Goal: Check status: Check status

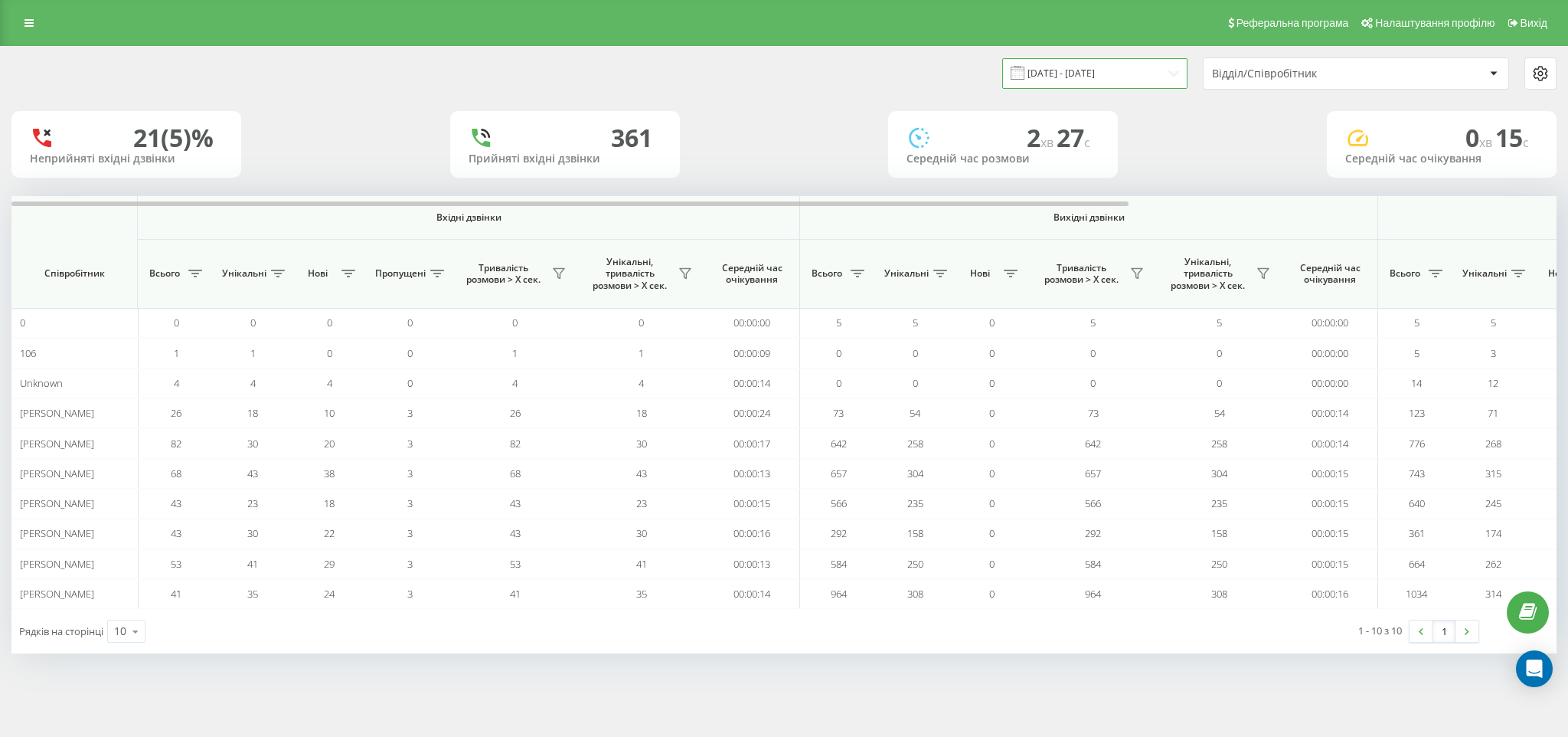
click at [1122, 68] on input "01.09.2025 - 30.09.2025" at bounding box center [1095, 73] width 185 height 30
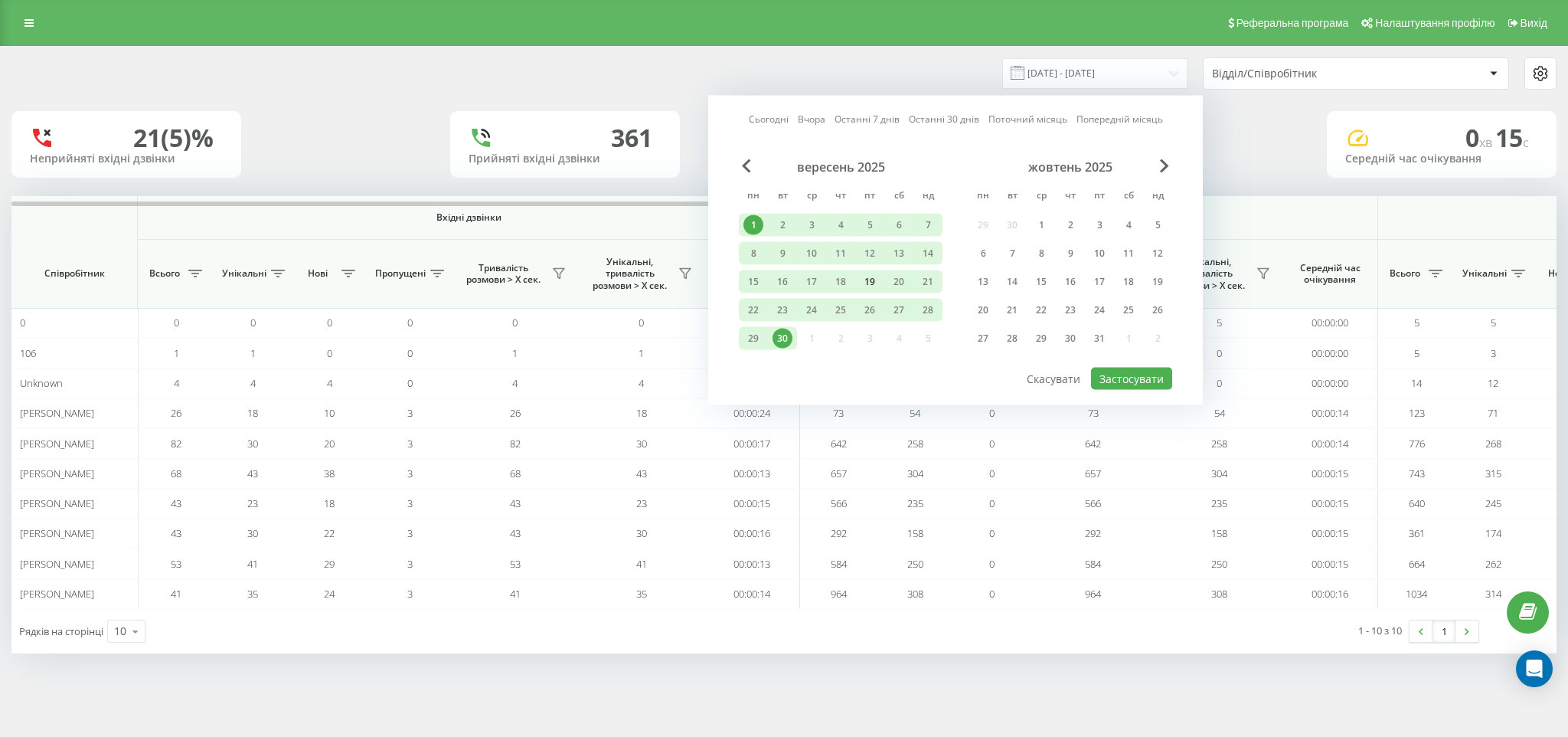
click at [877, 281] on div "19" at bounding box center [869, 281] width 20 height 20
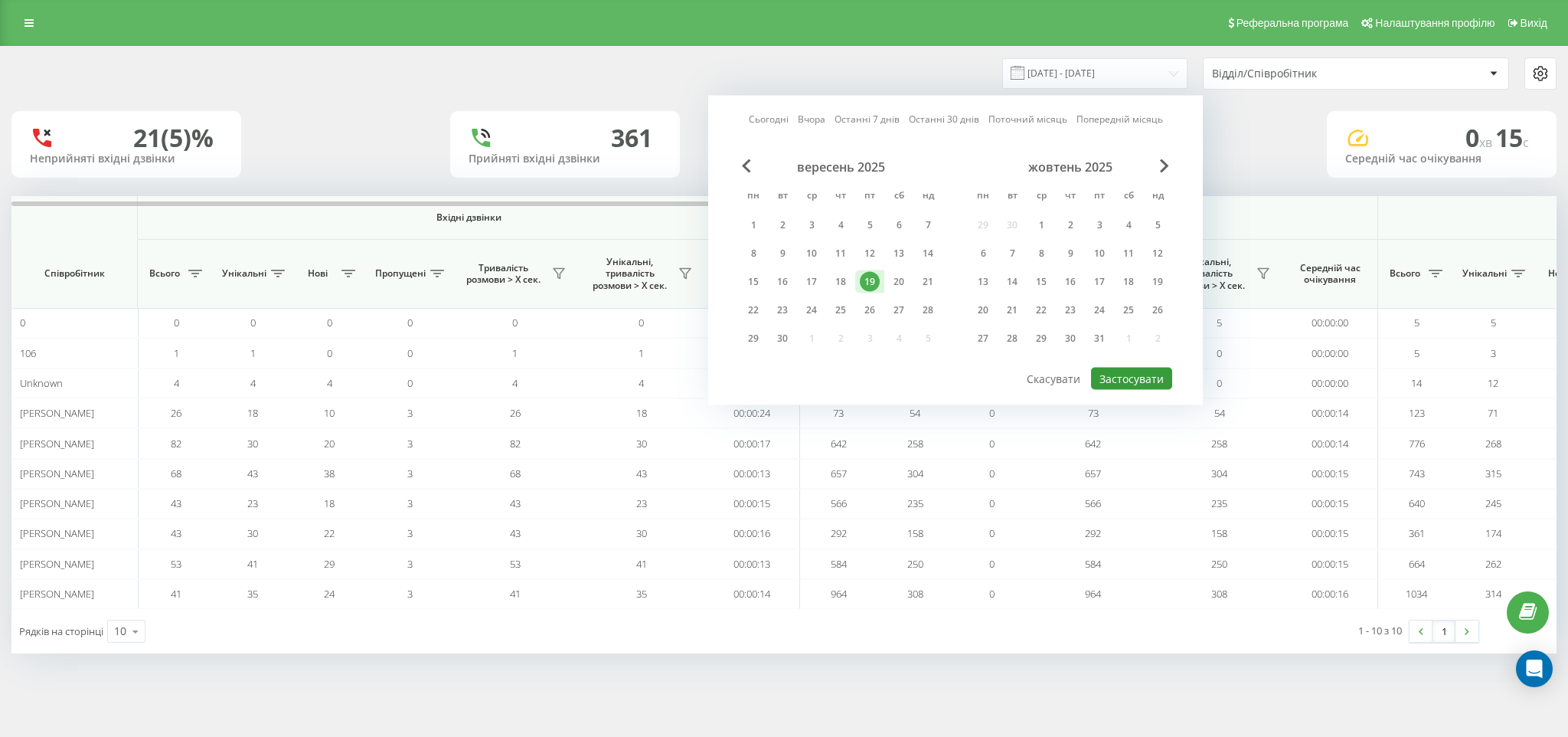
click at [1152, 374] on button "Застосувати" at bounding box center [1131, 379] width 81 height 22
type input "[DATE] - [DATE]"
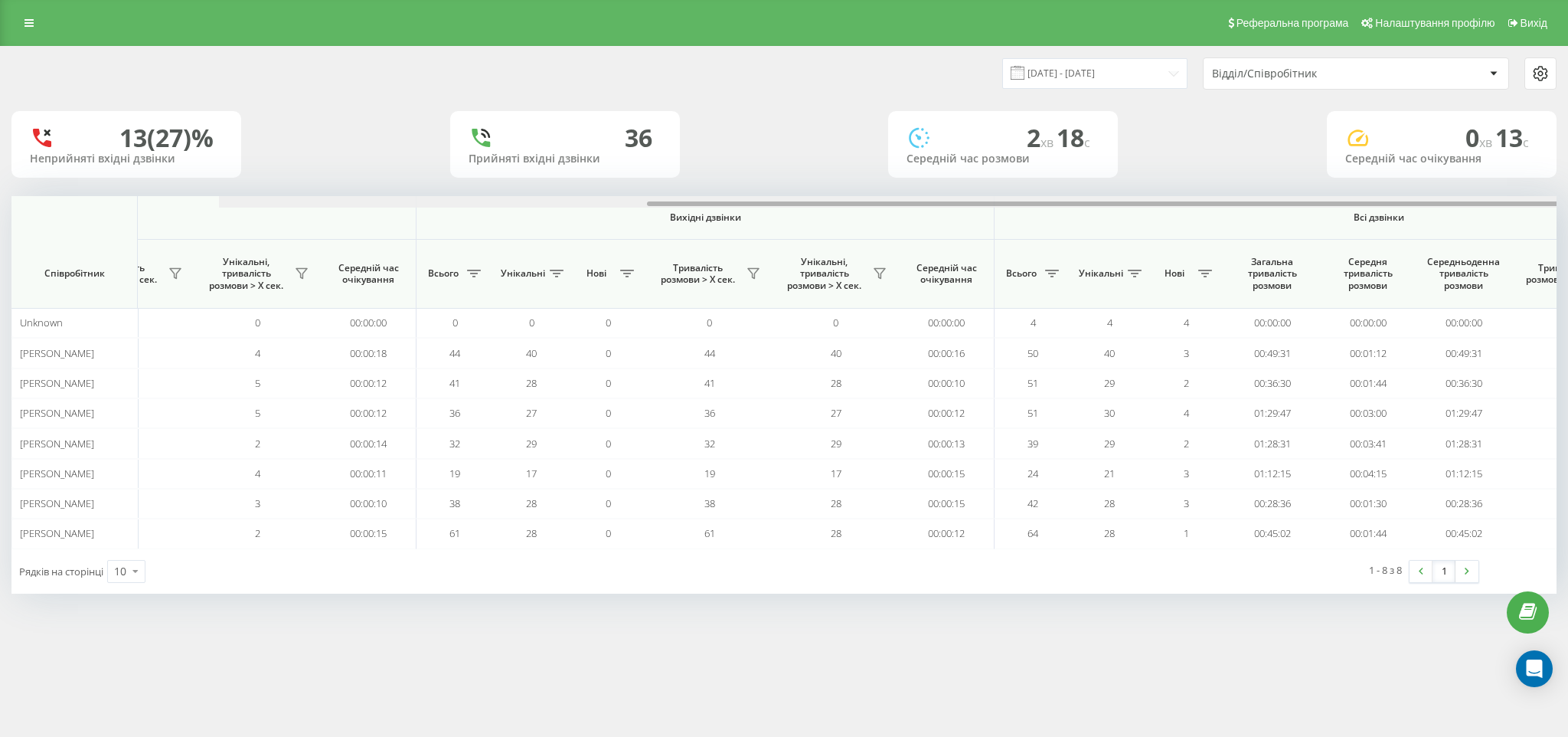
scroll to position [0, 591]
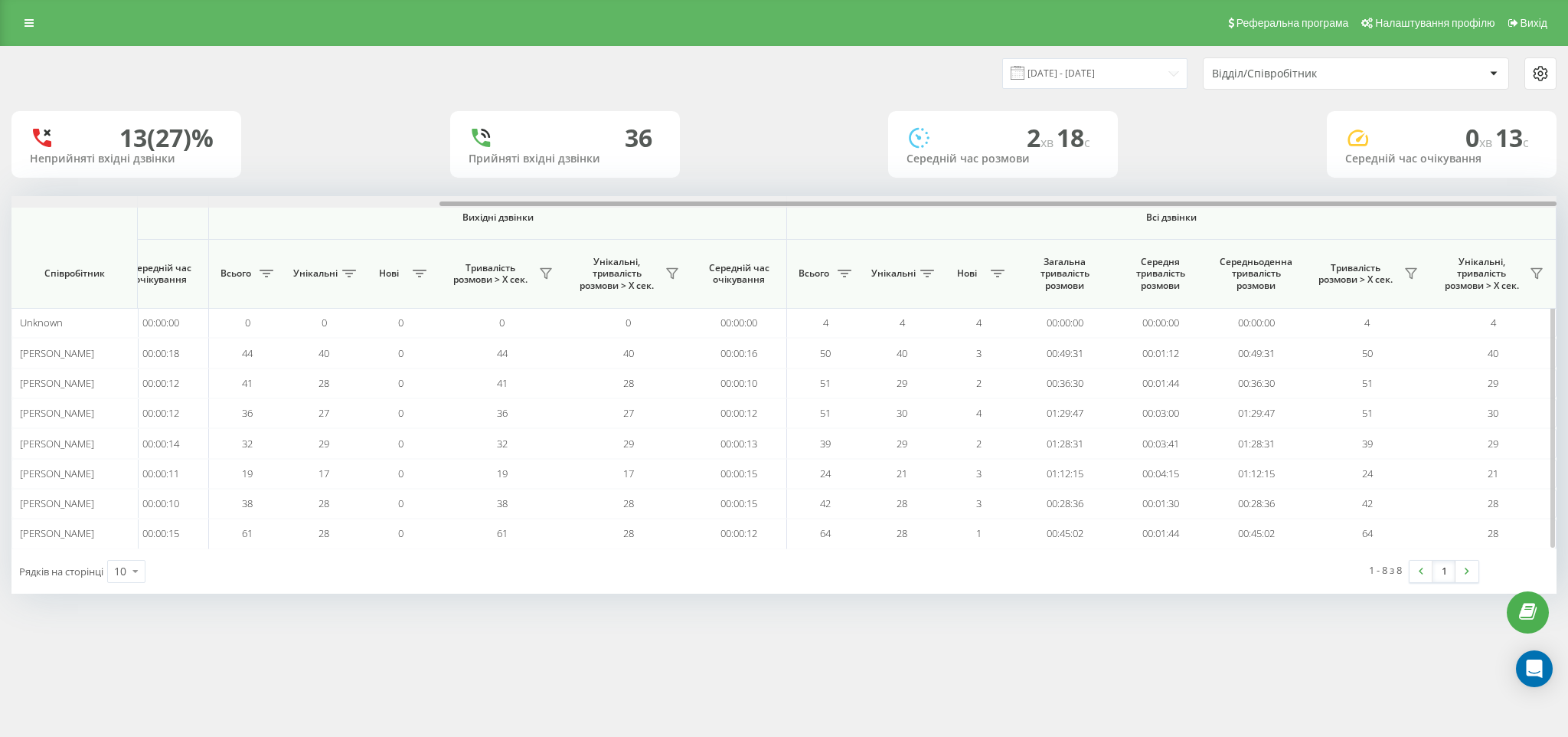
drag, startPoint x: 649, startPoint y: 204, endPoint x: 1476, endPoint y: 240, distance: 827.8
click at [1476, 240] on div "Вхідні дзвінки Вихідні дзвінки Всі дзвінки Співробітник Всього Унікальні Нові П…" at bounding box center [784, 372] width 1545 height 352
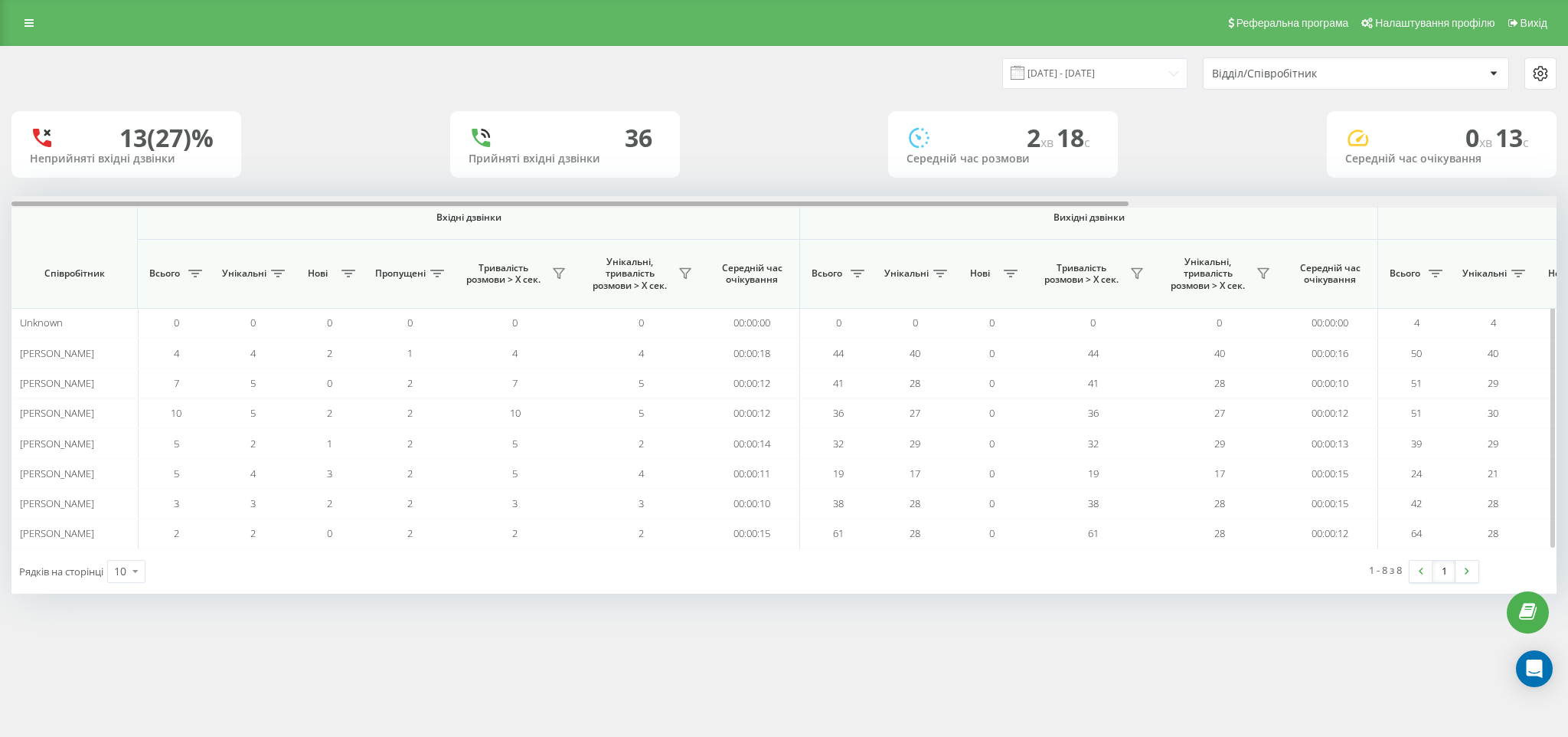
scroll to position [0, 591]
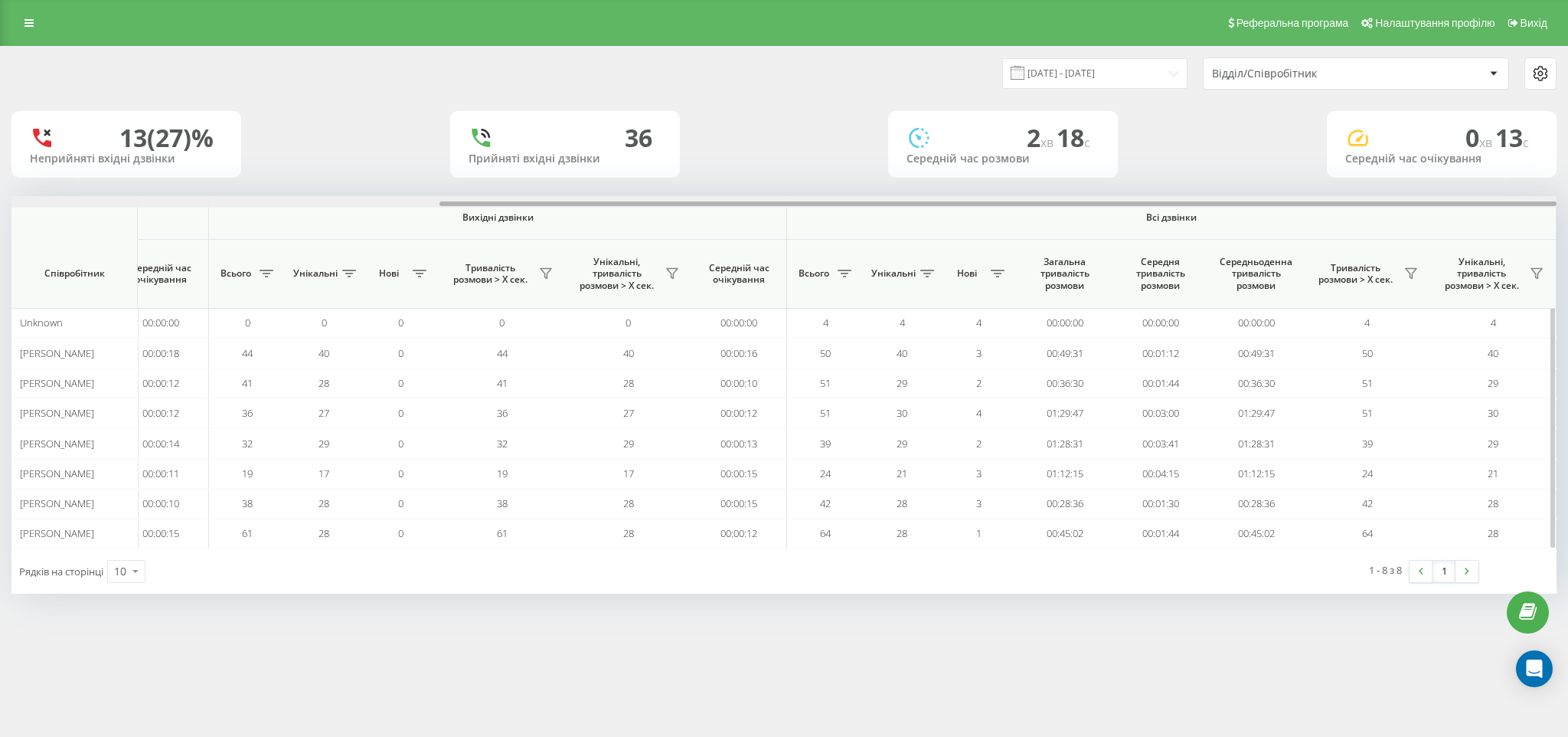
drag, startPoint x: 43, startPoint y: 203, endPoint x: 1097, endPoint y: 204, distance: 1054.0
click at [1097, 204] on div at bounding box center [998, 204] width 1117 height 5
